Goal: Navigation & Orientation: Find specific page/section

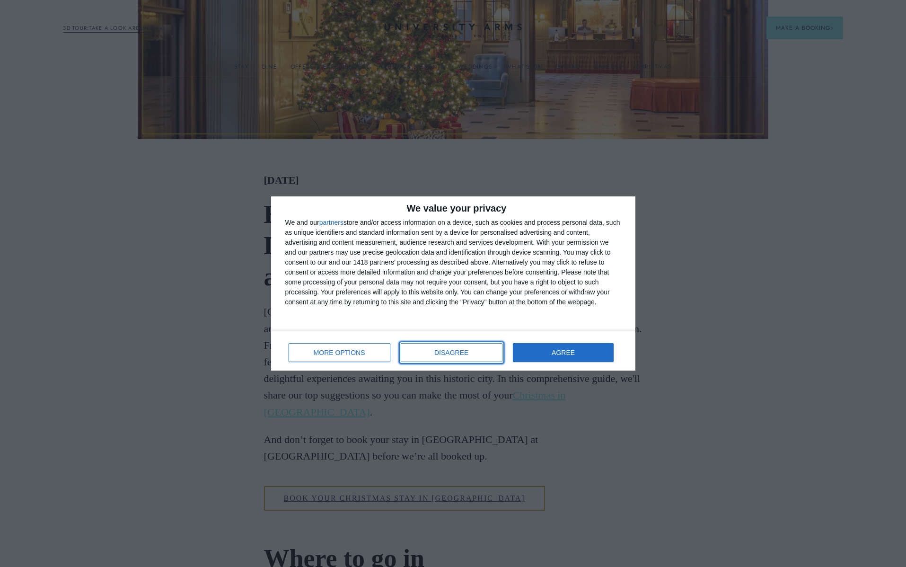
drag, startPoint x: 467, startPoint y: 349, endPoint x: 476, endPoint y: 339, distance: 13.7
click at [467, 350] on span "DISAGREE" at bounding box center [451, 352] width 34 height 7
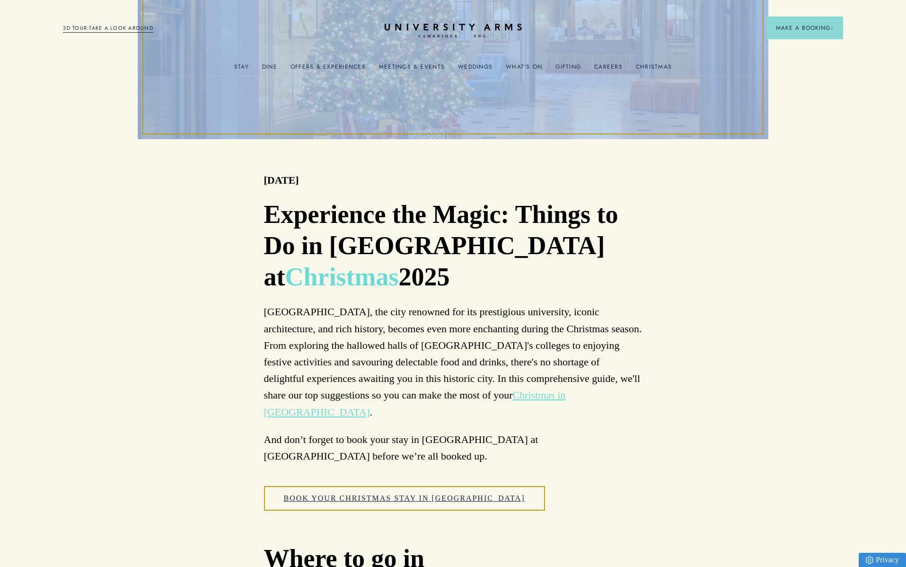
drag, startPoint x: 905, startPoint y: 75, endPoint x: 909, endPoint y: 105, distance: 30.1
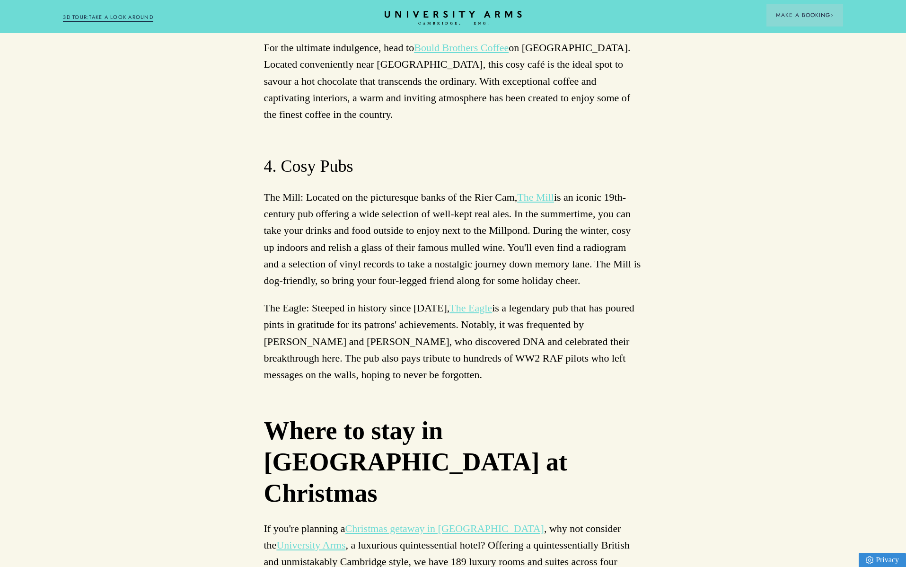
scroll to position [5120, 0]
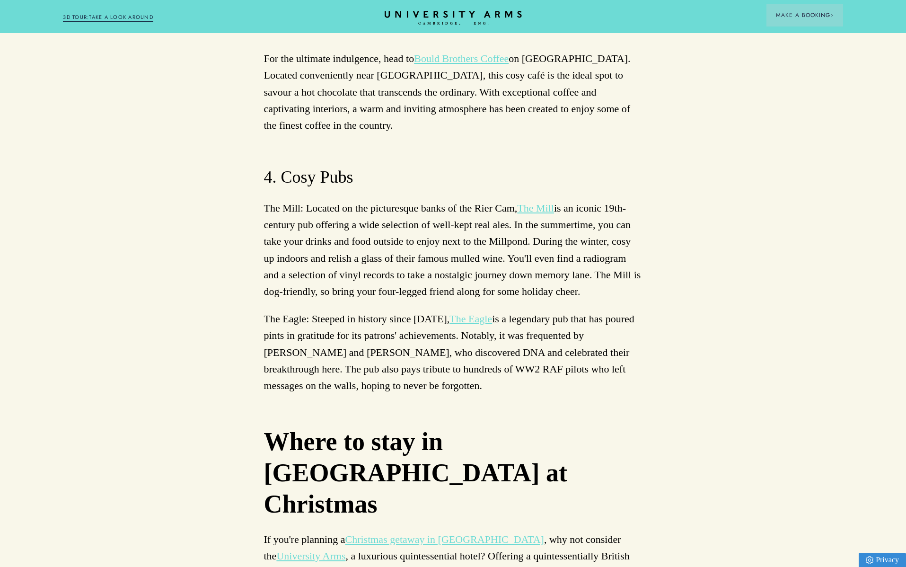
click at [345, 550] on link "University Arms" at bounding box center [310, 556] width 69 height 12
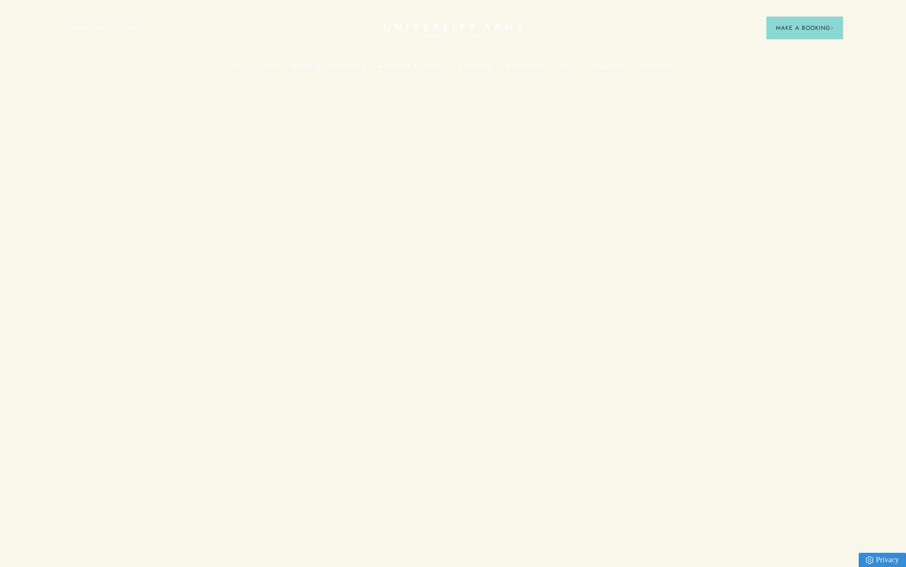
scroll to position [5120, 0]
